Goal: Task Accomplishment & Management: Complete application form

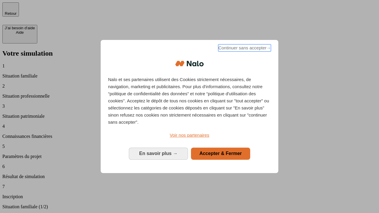
click at [244, 49] on span "Continuer sans accepter →" at bounding box center [244, 47] width 53 height 7
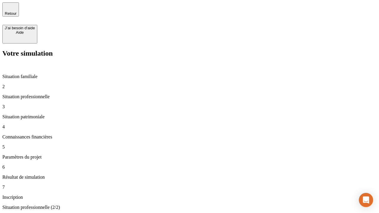
type input "70 000"
type input "1 000"
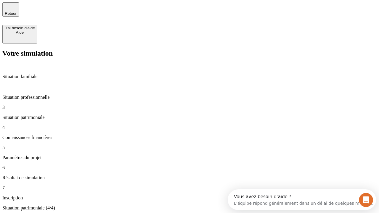
type input "800"
type input "6"
type input "400"
type input "3"
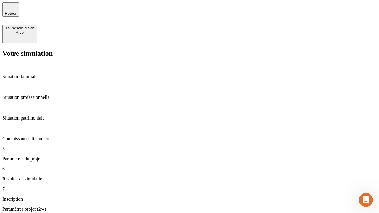
type input "35"
type input "500"
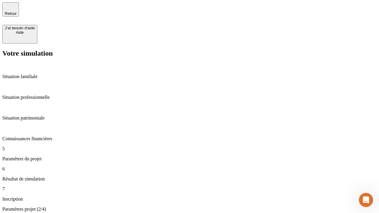
type input "640"
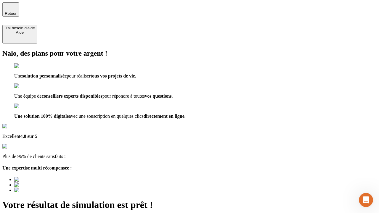
type input "[EMAIL_ADDRESS][DOMAIN_NAME]"
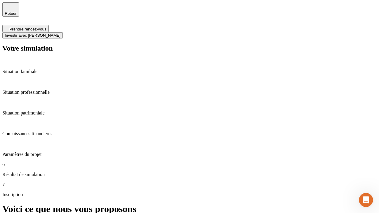
click at [60, 33] on span "Investir avec [PERSON_NAME]" at bounding box center [33, 35] width 56 height 4
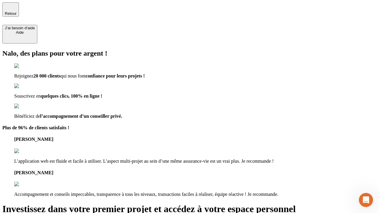
type input "[EMAIL_ADDRESS][DOMAIN_NAME]"
